Goal: Find specific page/section: Find specific page/section

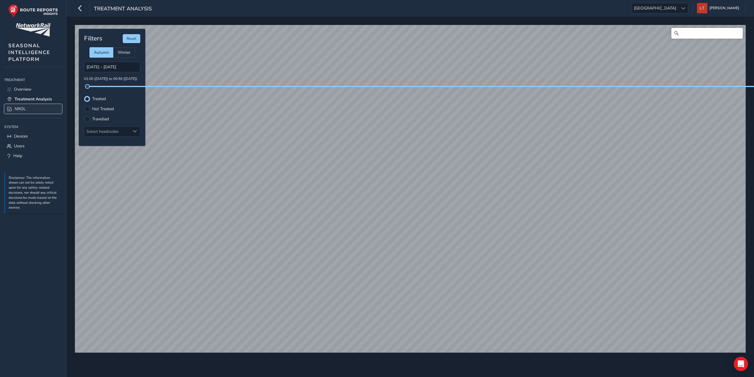
click at [23, 110] on span "NROL" at bounding box center [20, 109] width 11 height 6
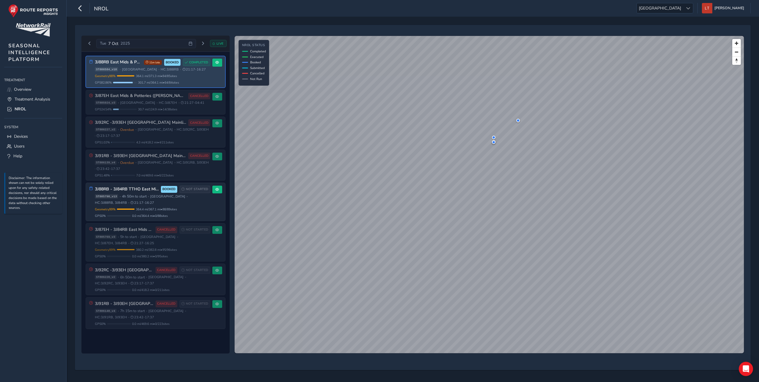
click at [128, 71] on span "[GEOGRAPHIC_DATA]" at bounding box center [139, 69] width 35 height 4
click at [216, 63] on span at bounding box center [217, 63] width 4 height 4
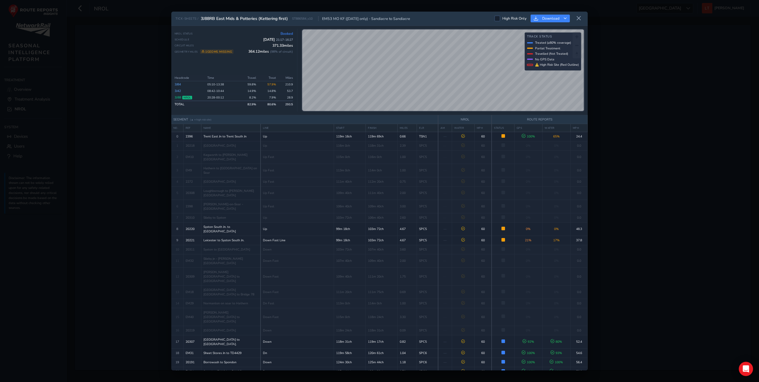
click at [177, 95] on link "3J88" at bounding box center [178, 97] width 7 height 4
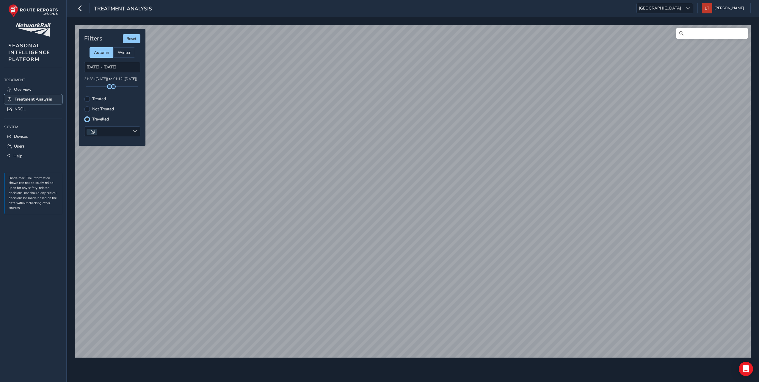
click at [25, 103] on link "Treatment Analysis" at bounding box center [33, 99] width 58 height 10
click at [25, 109] on span "NROL" at bounding box center [20, 109] width 11 height 6
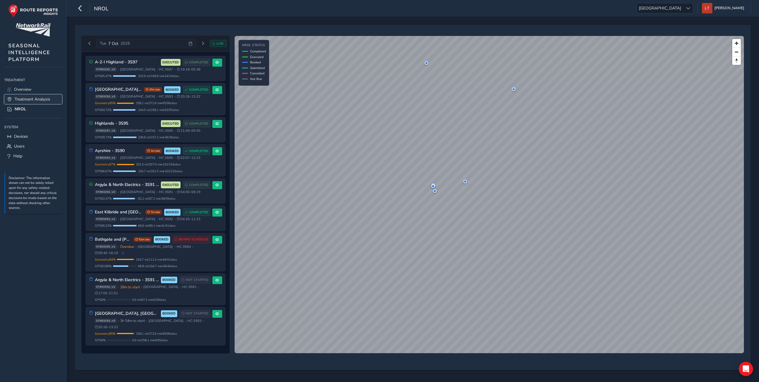
click at [40, 95] on link "Treatment Analysis" at bounding box center [33, 99] width 58 height 10
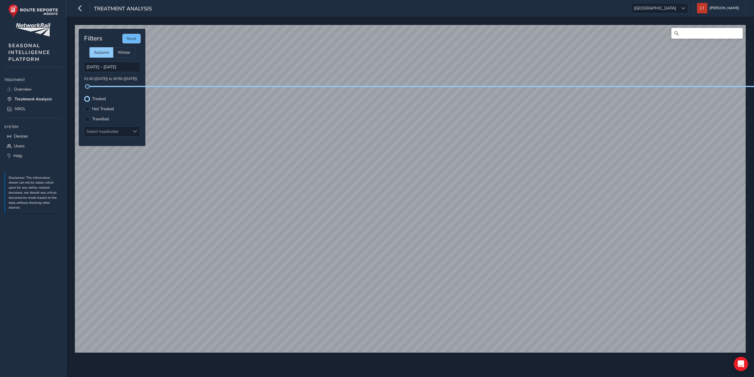
click at [135, 38] on button "Reset" at bounding box center [132, 38] width 18 height 9
click at [131, 131] on div at bounding box center [135, 132] width 10 height 10
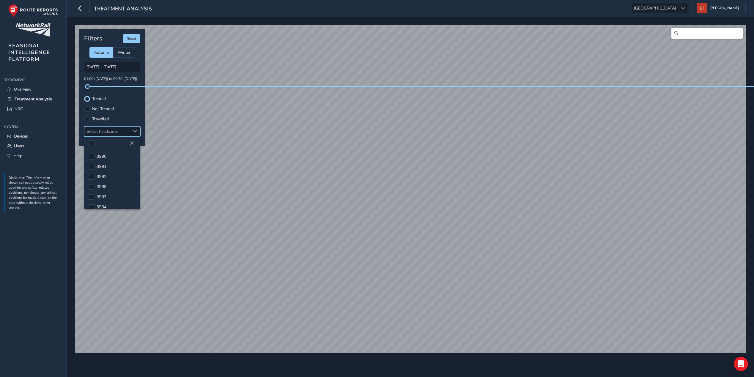
click at [110, 141] on div at bounding box center [112, 143] width 56 height 12
click at [679, 7] on span "[GEOGRAPHIC_DATA]" at bounding box center [655, 8] width 46 height 10
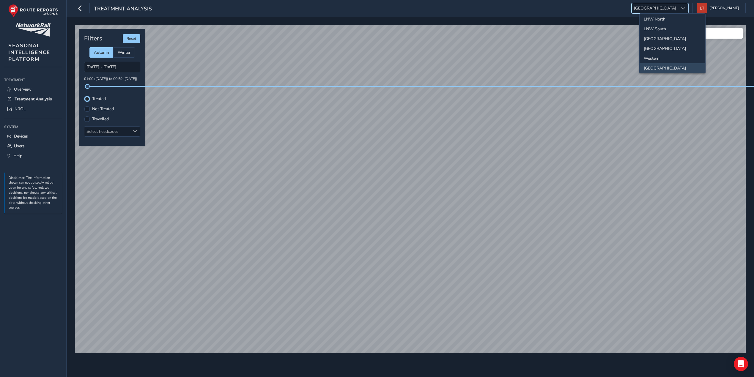
scroll to position [62, 0]
click at [663, 65] on li "[GEOGRAPHIC_DATA]" at bounding box center [673, 66] width 66 height 10
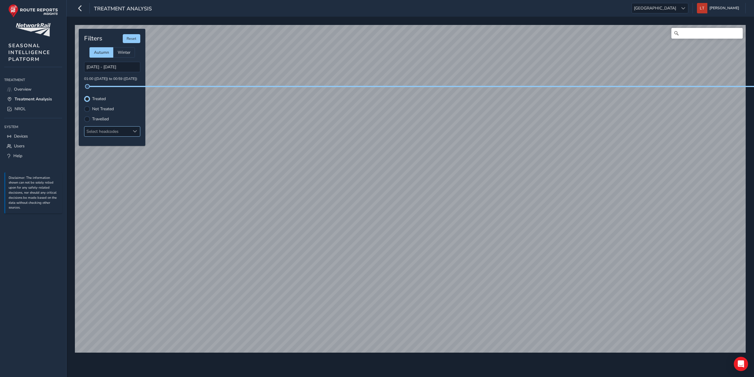
click at [133, 136] on div at bounding box center [135, 132] width 10 height 10
click at [133, 131] on span at bounding box center [135, 131] width 4 height 4
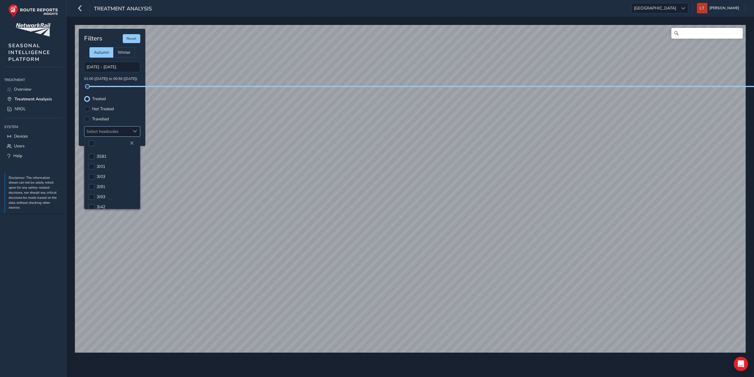
click at [133, 131] on span at bounding box center [135, 131] width 4 height 4
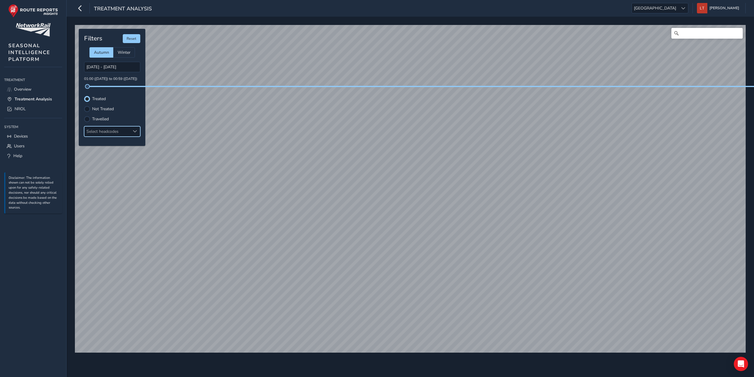
click at [133, 131] on span at bounding box center [135, 131] width 4 height 4
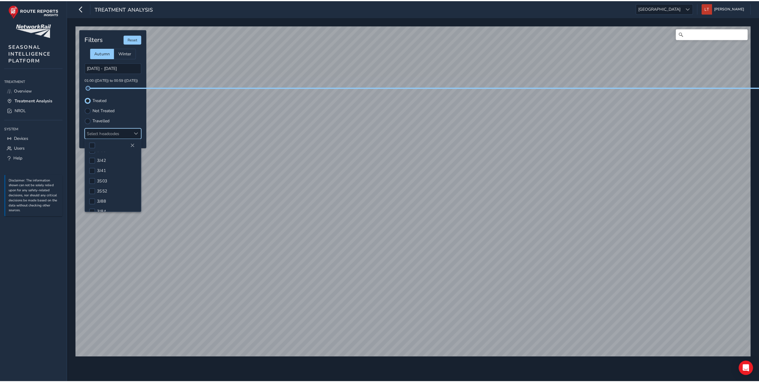
scroll to position [66, 0]
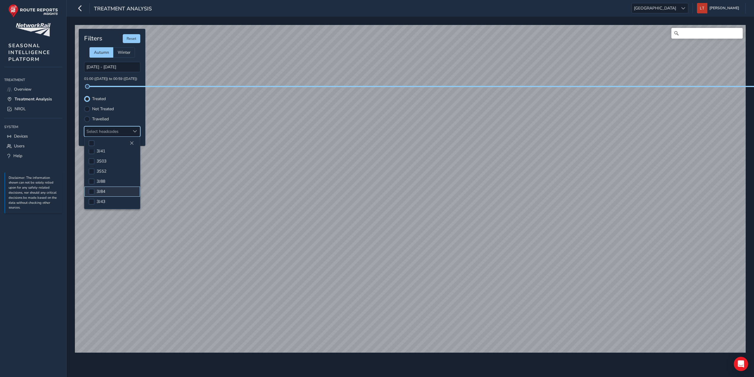
click at [95, 192] on li "3J84" at bounding box center [112, 192] width 56 height 10
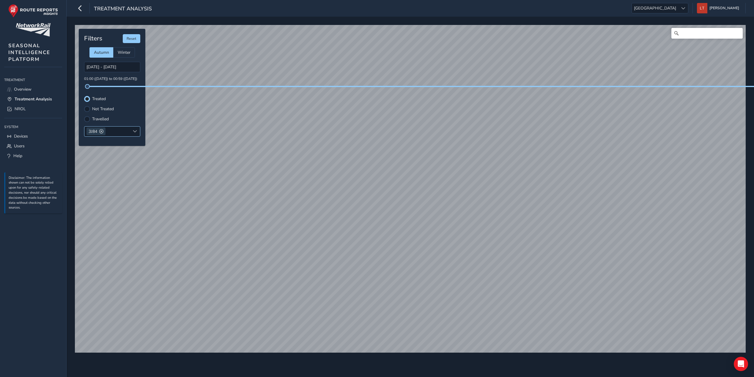
click at [99, 131] on div "3J84" at bounding box center [96, 132] width 19 height 8
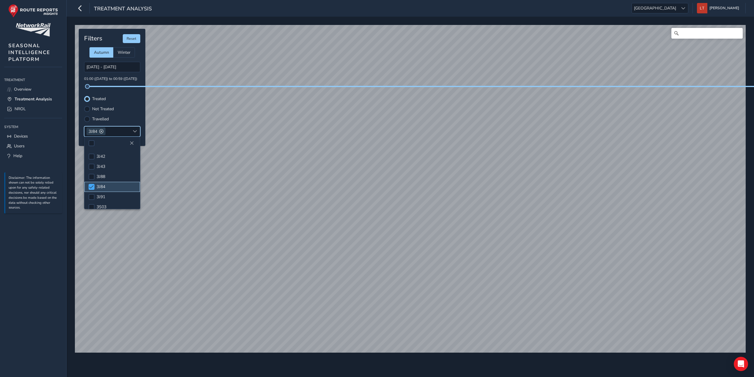
click at [92, 185] on span at bounding box center [91, 187] width 4 height 4
click at [91, 177] on div at bounding box center [92, 177] width 6 height 6
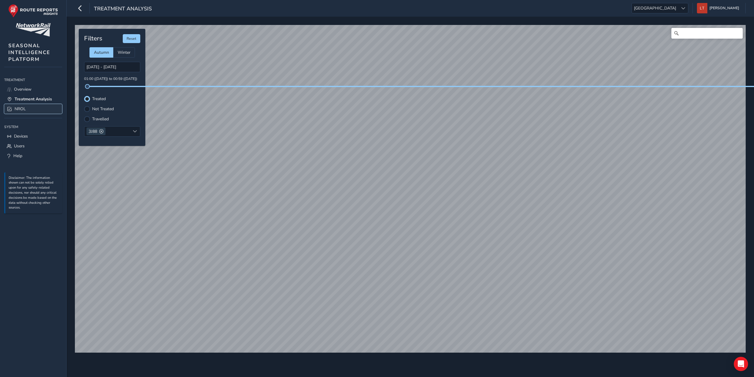
click at [29, 110] on link "NROL" at bounding box center [33, 109] width 58 height 10
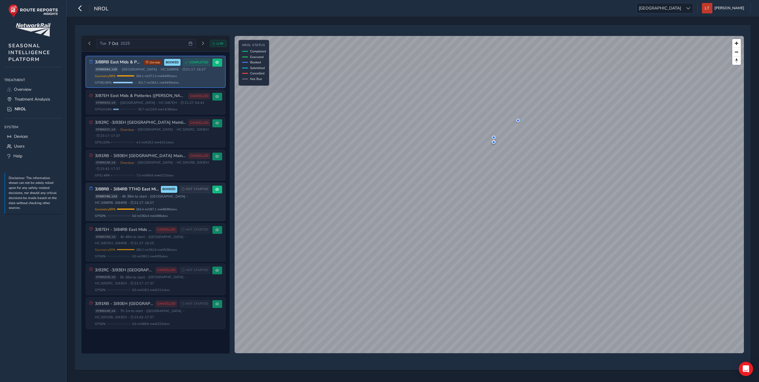
click at [123, 71] on span "[GEOGRAPHIC_DATA]" at bounding box center [139, 69] width 35 height 4
click at [160, 79] on div "Geometry 98 % Incomplete Geometry 1 / 85 geometries missing data. Only 364.1 mi…" at bounding box center [152, 79] width 115 height 11
click at [219, 61] on span at bounding box center [217, 63] width 4 height 4
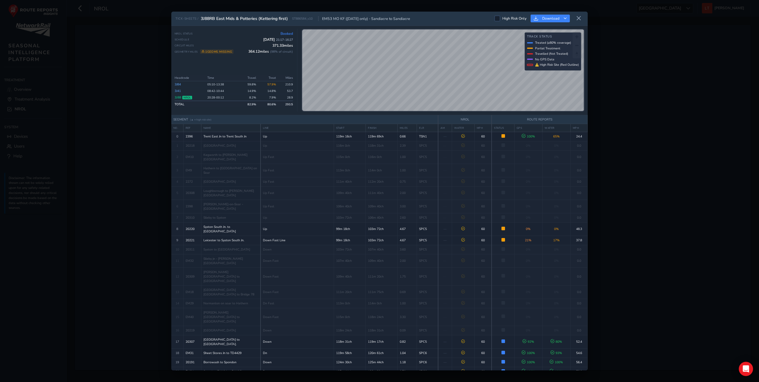
click at [684, 121] on div "TICK-SHEETS / 3J88RB East Mids & Potteries (Kettering first) ST886584_v10 EM53 …" at bounding box center [379, 191] width 759 height 382
click at [582, 15] on button at bounding box center [579, 19] width 10 height 10
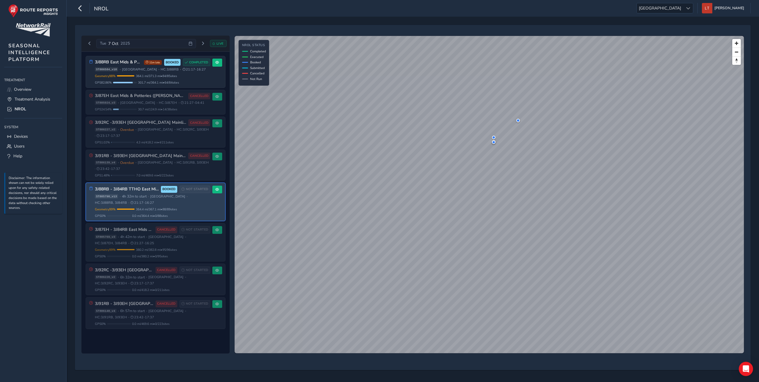
click at [199, 203] on div "ST885790_v13 • 4h 32m to start • [GEOGRAPHIC_DATA] • HC: 3J88RB, 3J84RB • 21:17…" at bounding box center [152, 199] width 115 height 11
click at [125, 191] on h3 "3J88RB - 3J84RB TTHO East Mids & Potteries (Kettering first)" at bounding box center [127, 189] width 64 height 5
click at [215, 207] on div "3J88RB - 3J84RB TTHO East Mids & Potteries (Kettering first) BOOKED NOT STARTED…" at bounding box center [155, 202] width 139 height 38
click at [217, 191] on span at bounding box center [217, 190] width 4 height 4
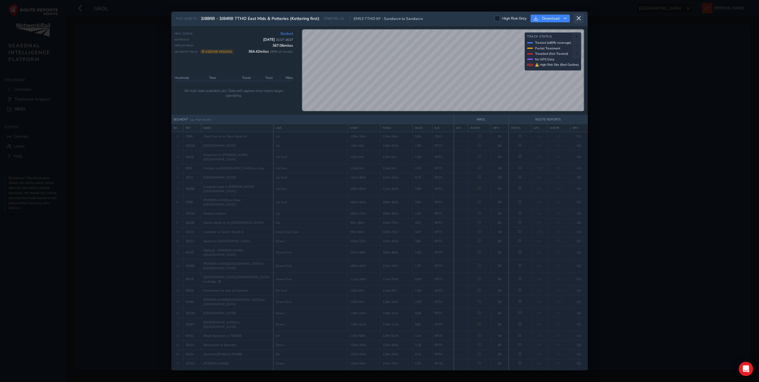
click at [581, 18] on icon at bounding box center [578, 18] width 5 height 5
